Goal: Communication & Community: Answer question/provide support

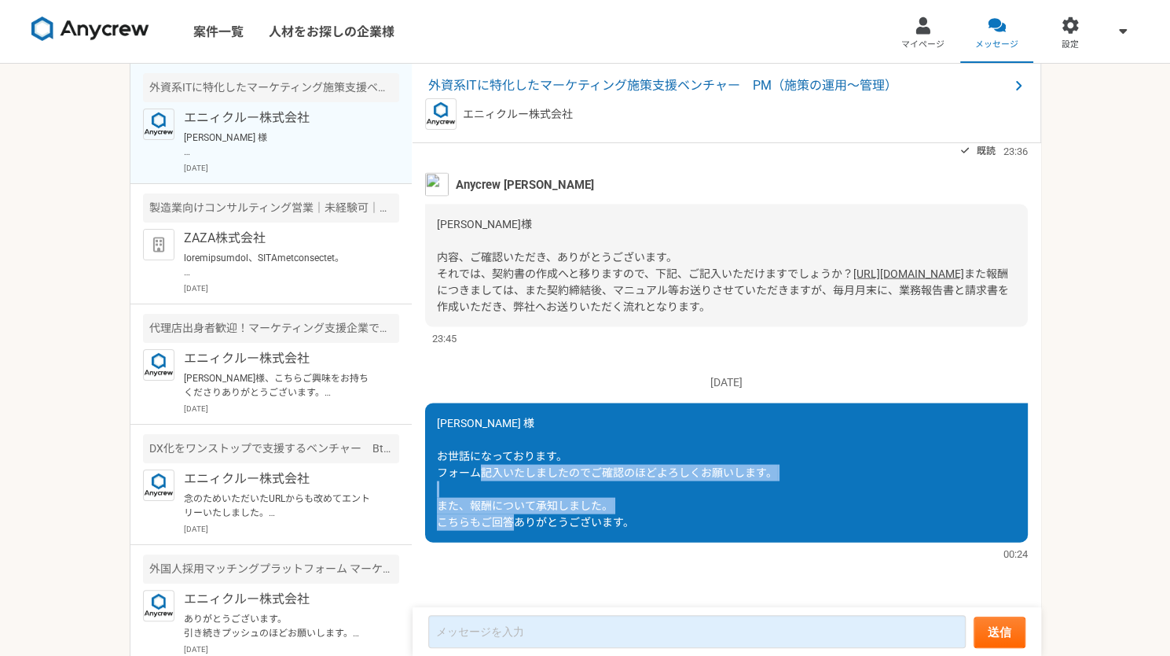
drag, startPoint x: 600, startPoint y: 468, endPoint x: 668, endPoint y: 531, distance: 92.4
click at [668, 531] on div "[PERSON_NAME] 様 お世話になっております。 フォーム記入いたしましたのでご確認のほどよろしくお願いします。 また、報酬について承知しました。 こ…" at bounding box center [726, 471] width 603 height 139
drag, startPoint x: 668, startPoint y: 531, endPoint x: 668, endPoint y: 488, distance: 42.4
click at [668, 488] on div "[PERSON_NAME] 様 お世話になっております。 フォーム記入いたしましたのでご確認のほどよろしくお願いします。 また、報酬について承知しました。 こ…" at bounding box center [726, 471] width 603 height 139
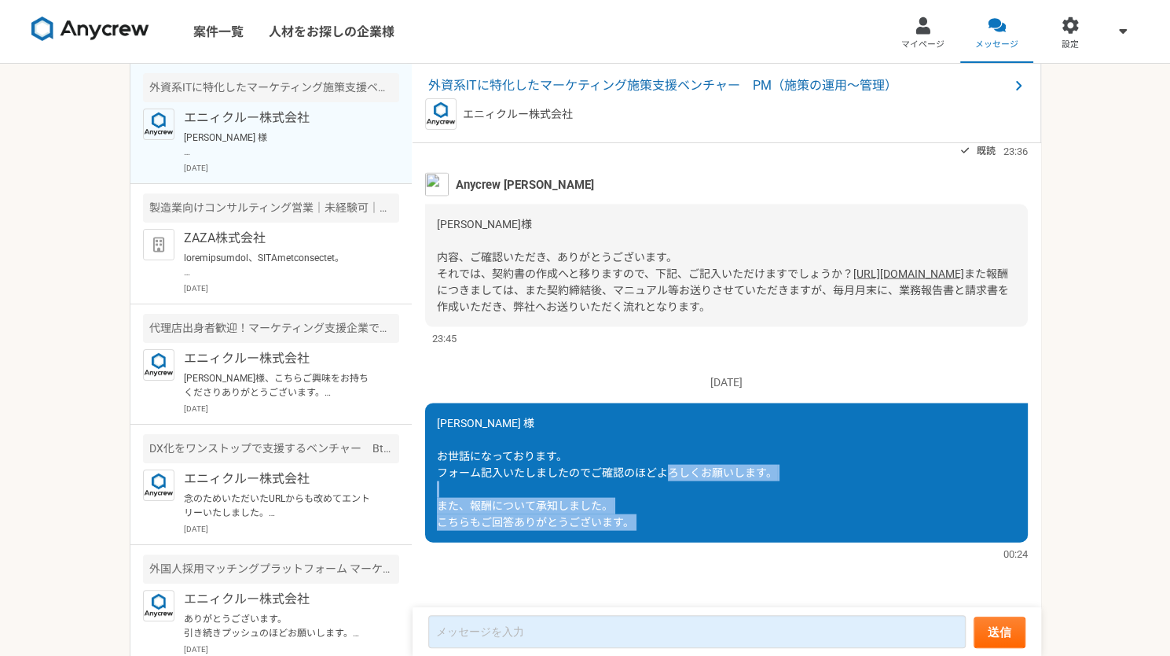
click at [668, 488] on div "[PERSON_NAME] 様 お世話になっております。 フォーム記入いたしましたのでご確認のほどよろしくお願いします。 また、報酬について承知しました。 こ…" at bounding box center [726, 471] width 603 height 139
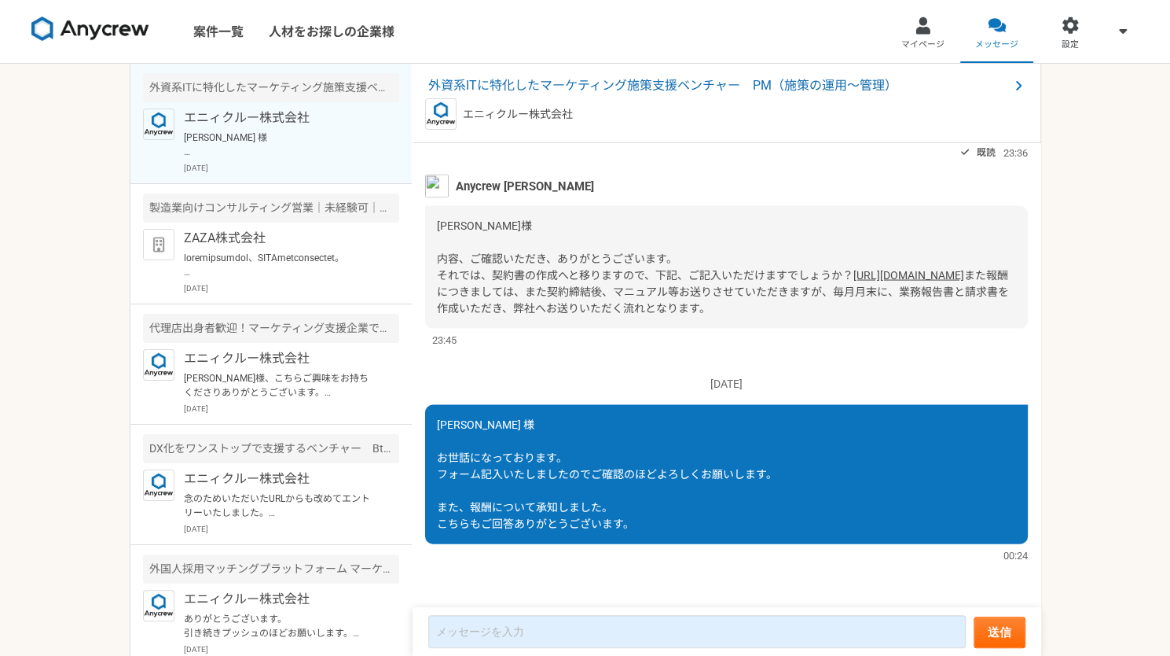
scroll to position [1822, 0]
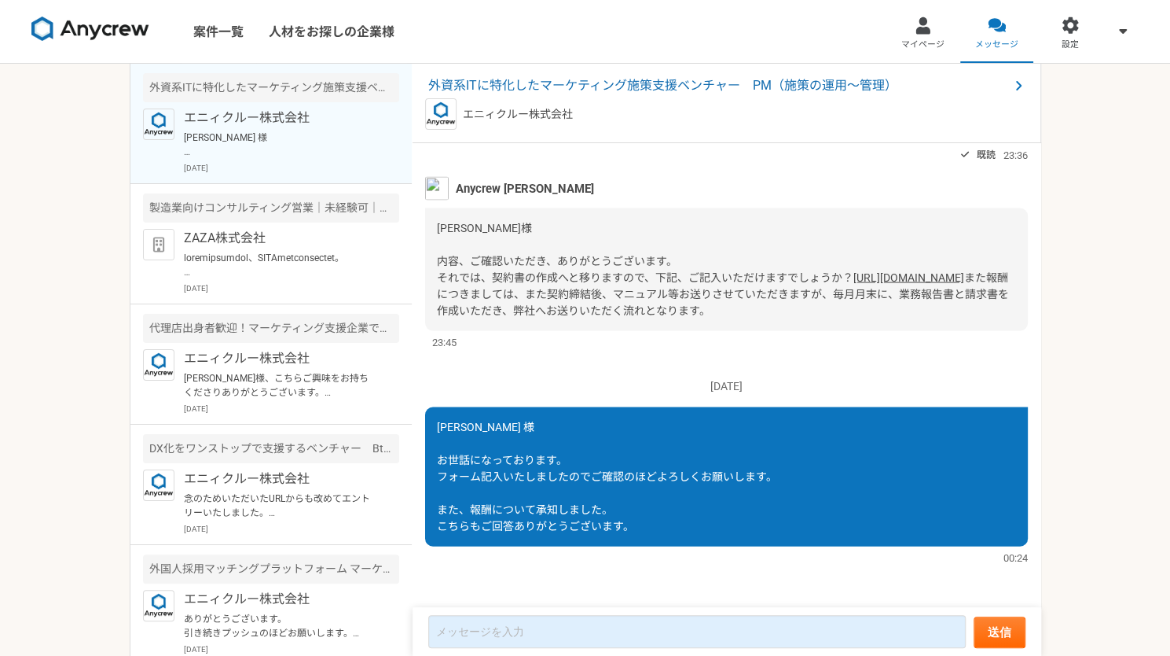
drag, startPoint x: 813, startPoint y: 218, endPoint x: 811, endPoint y: 394, distance: 176.1
click at [811, 349] on div "Anycrew [PERSON_NAME] [PERSON_NAME]様 内容、ご確認いただき、ありがとうございます。 それでは、契約書の作成へと移りますので…" at bounding box center [726, 262] width 603 height 173
click at [811, 330] on div "[PERSON_NAME]様 内容、ご確認いただき、ありがとうございます。 それでは、契約書の作成へと移りますので、下記、ご記入いただけますでしょうか？ [U…" at bounding box center [726, 269] width 603 height 123
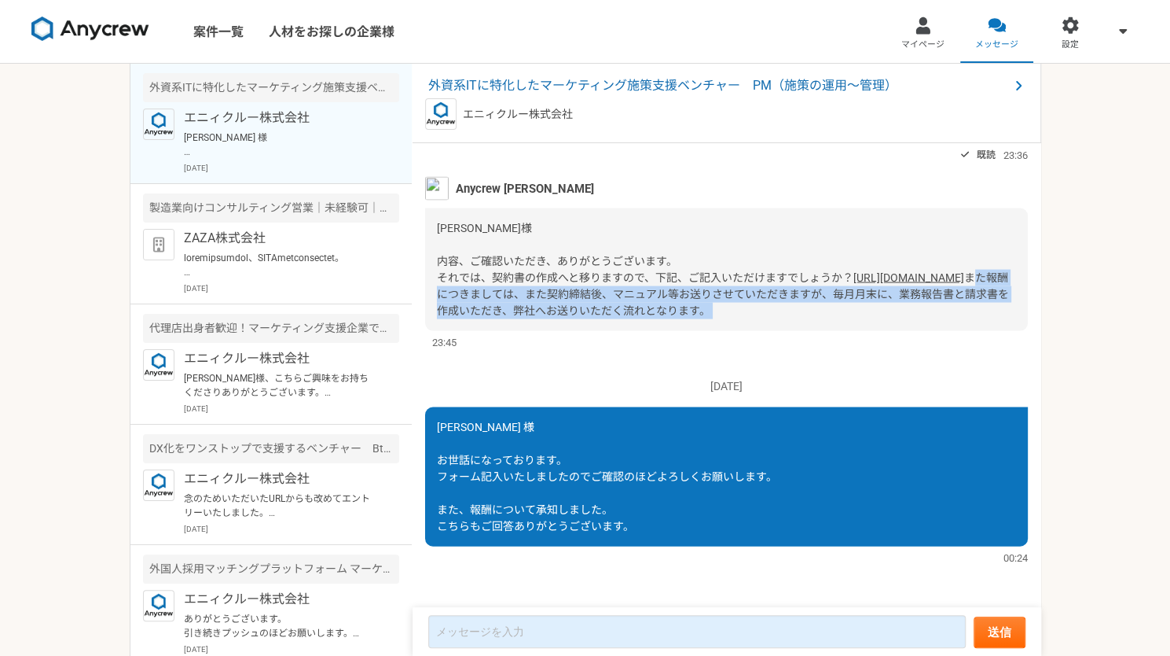
drag, startPoint x: 811, startPoint y: 394, endPoint x: 740, endPoint y: 353, distance: 81.7
click at [740, 330] on div "[PERSON_NAME]様 内容、ご確認いただき、ありがとうございます。 それでは、契約書の作成へと移りますので、下記、ご記入いただけますでしょうか？ [U…" at bounding box center [726, 269] width 603 height 123
